Goal: Task Accomplishment & Management: Use online tool/utility

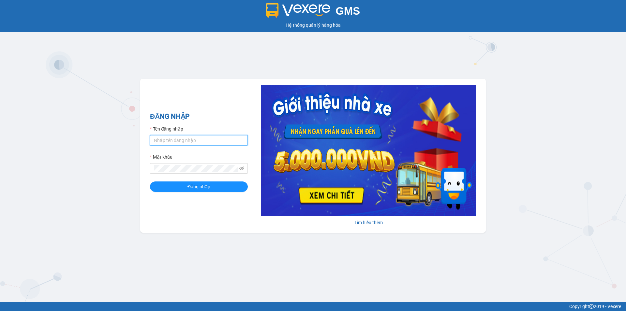
drag, startPoint x: 193, startPoint y: 144, endPoint x: 199, endPoint y: 147, distance: 6.7
click at [194, 144] on input "Tên đăng nhập" at bounding box center [199, 140] width 98 height 10
type input "huonggiang.tankimchi"
click at [150, 181] on button "Đăng nhập" at bounding box center [199, 186] width 98 height 10
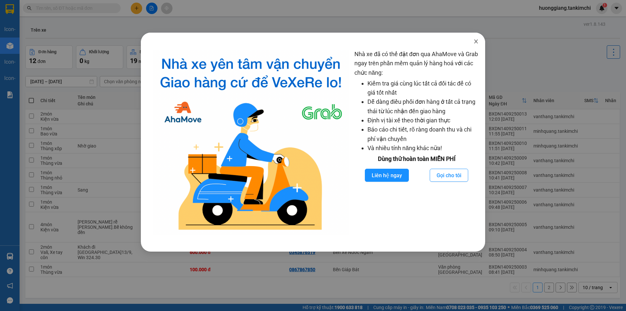
click at [478, 40] on icon "close" at bounding box center [476, 41] width 5 height 5
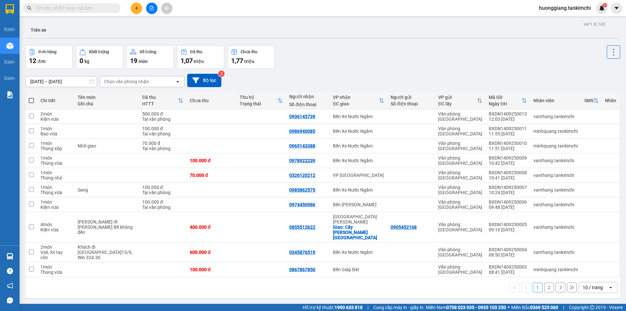
click at [101, 4] on span at bounding box center [72, 8] width 98 height 10
click at [101, 8] on input "text" at bounding box center [74, 8] width 77 height 7
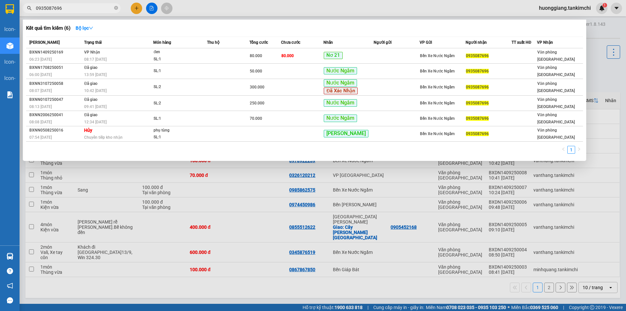
type input "0935087696"
click at [53, 14] on div at bounding box center [313, 155] width 626 height 311
click at [55, 10] on input "0935087696" at bounding box center [74, 8] width 77 height 7
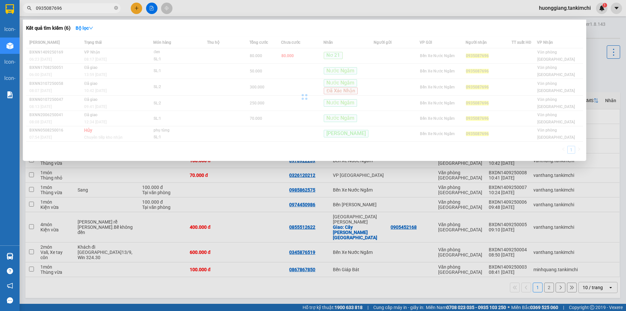
click at [55, 10] on input "0935087696" at bounding box center [74, 8] width 77 height 7
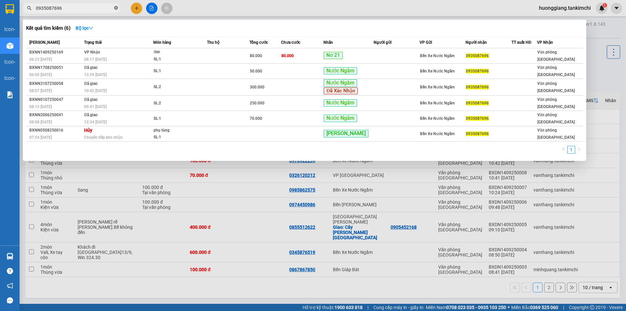
click at [116, 8] on icon "close-circle" at bounding box center [116, 8] width 4 height 4
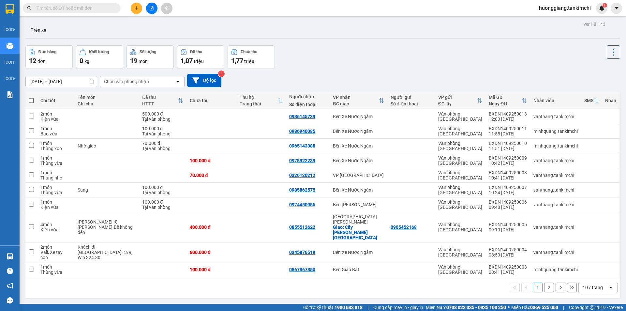
click at [66, 11] on input "text" at bounding box center [74, 8] width 77 height 7
click at [79, 10] on input "text" at bounding box center [74, 8] width 77 height 7
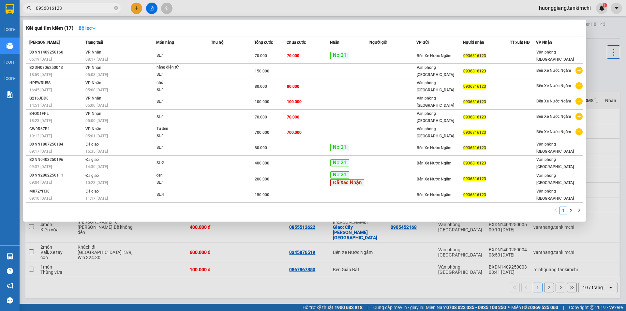
type input "0936816123"
